Goal: Check status

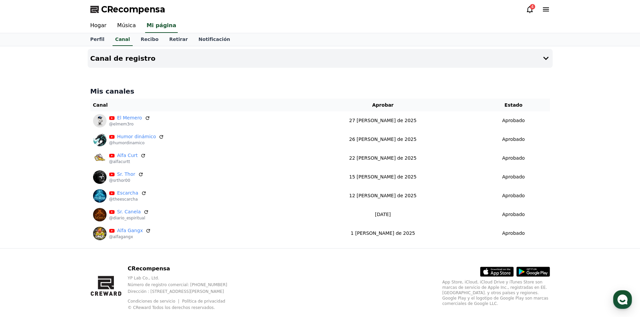
click at [526, 8] on icon at bounding box center [530, 9] width 8 height 8
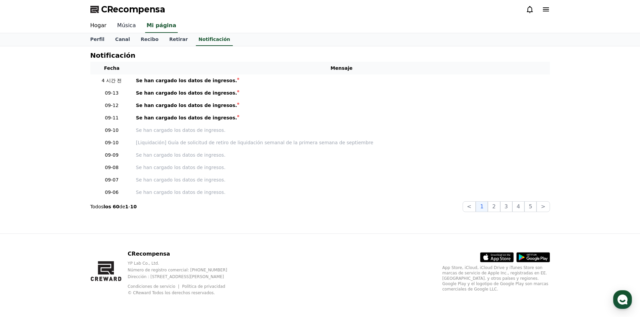
click at [122, 29] on link "Música" at bounding box center [126, 26] width 29 height 14
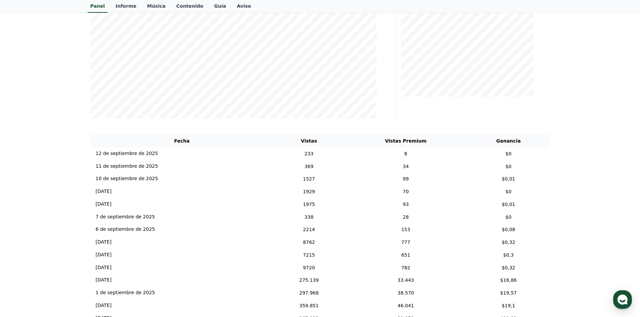
scroll to position [168, 0]
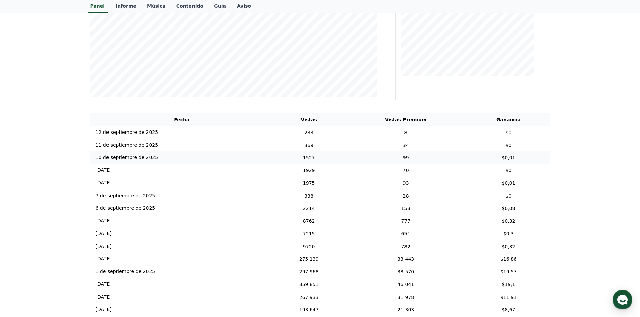
click at [274, 158] on td "1527" at bounding box center [308, 157] width 71 height 13
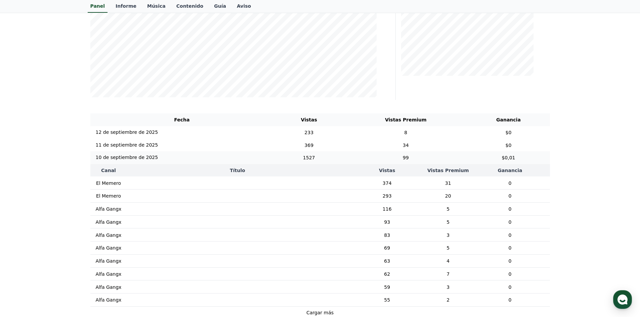
click at [274, 158] on td "1527" at bounding box center [308, 157] width 71 height 13
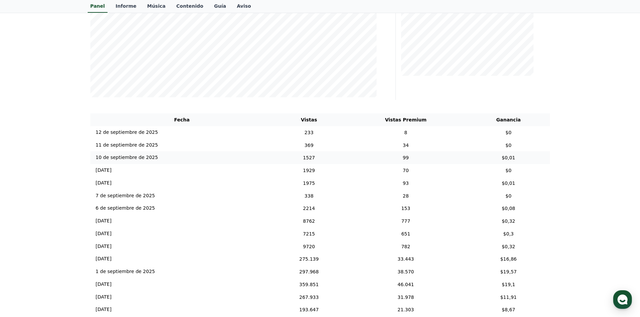
scroll to position [34, 0]
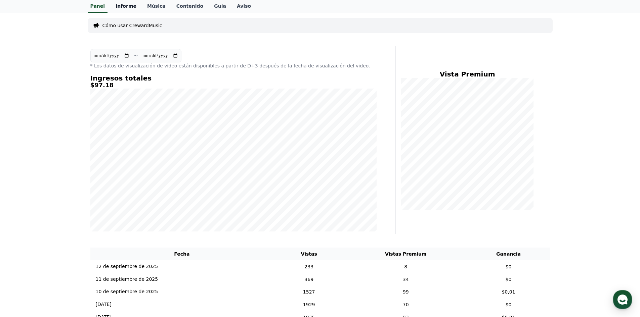
click at [126, 6] on font "Informe" at bounding box center [126, 5] width 21 height 5
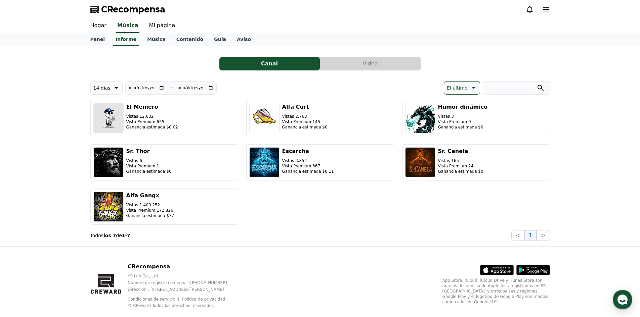
click at [115, 94] on button "14 días" at bounding box center [106, 87] width 33 height 13
click at [92, 120] on button "7 días" at bounding box center [100, 122] width 19 height 15
type input "**********"
